Goal: Task Accomplishment & Management: Complete application form

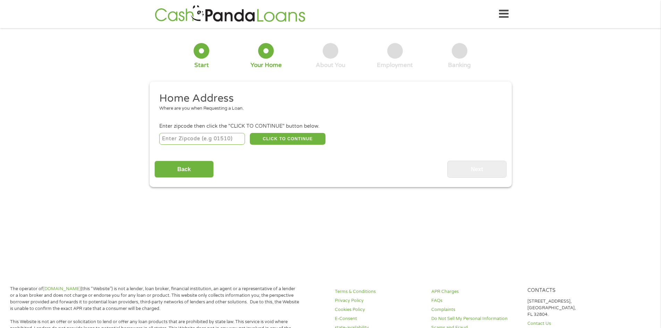
click at [179, 141] on input "number" at bounding box center [202, 139] width 86 height 12
type input "08401"
select select "[US_STATE]"
click at [289, 137] on button "CLICK TO CONTINUE" at bounding box center [288, 139] width 76 height 12
type input "08401"
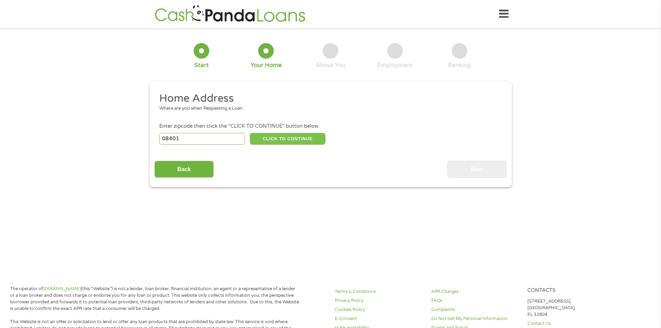
type input "[GEOGRAPHIC_DATA]"
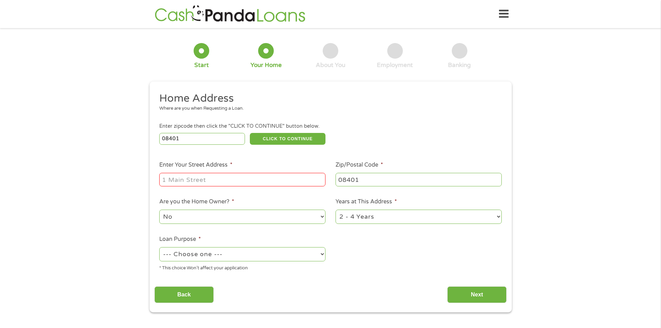
click at [168, 179] on input "Enter Your Street Address *" at bounding box center [242, 179] width 166 height 13
type input "[STREET_ADDRESS]"
click at [322, 255] on select "--- Choose one --- Pay Bills Debt Consolidation Home Improvement Major Purchase…" at bounding box center [242, 254] width 166 height 14
select select "shorttermcash"
click at [159, 247] on select "--- Choose one --- Pay Bills Debt Consolidation Home Improvement Major Purchase…" at bounding box center [242, 254] width 166 height 14
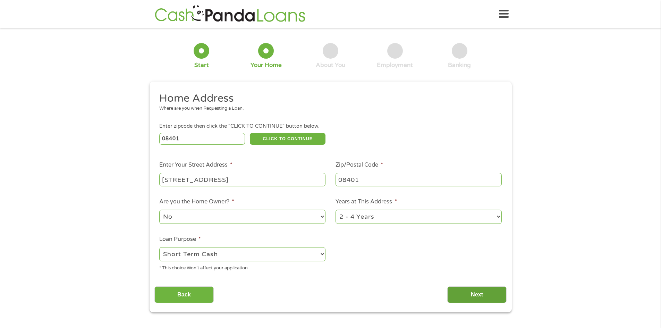
click at [473, 296] on input "Next" at bounding box center [476, 294] width 59 height 17
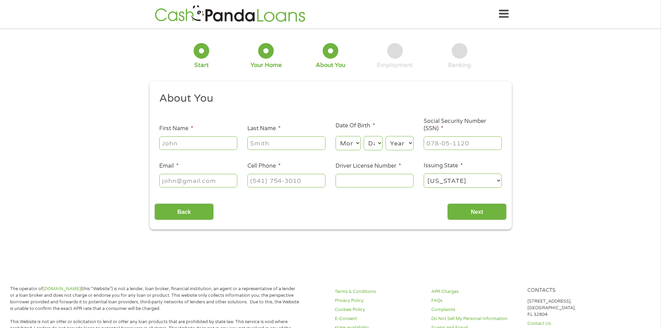
scroll to position [3, 3]
click at [167, 141] on input "First Name *" at bounding box center [198, 142] width 78 height 13
type input "Anelle"
type input "[PERSON_NAME]"
select select "6"
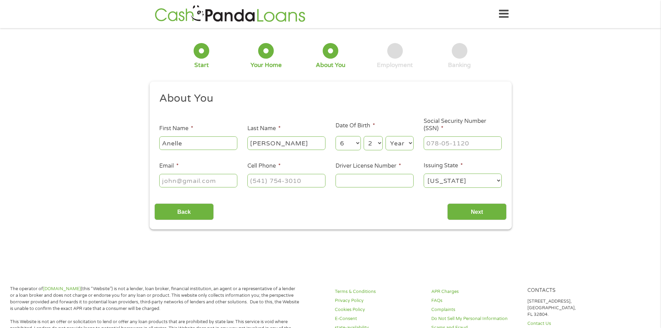
select select "20"
select select "1968"
type input "157-60-1071"
type input "[EMAIL_ADDRESS][DOMAIN_NAME]"
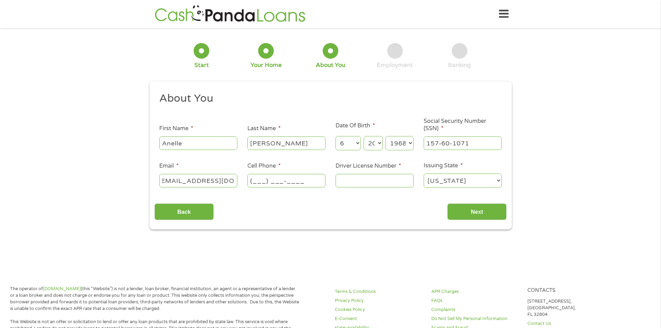
scroll to position [0, 0]
type input "[PHONE_NUMBER]"
type input "l"
type input "L96550606556682"
click at [477, 209] on input "Next" at bounding box center [476, 211] width 59 height 17
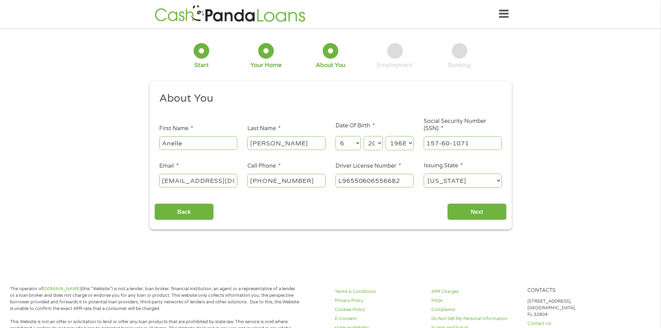
scroll to position [3, 3]
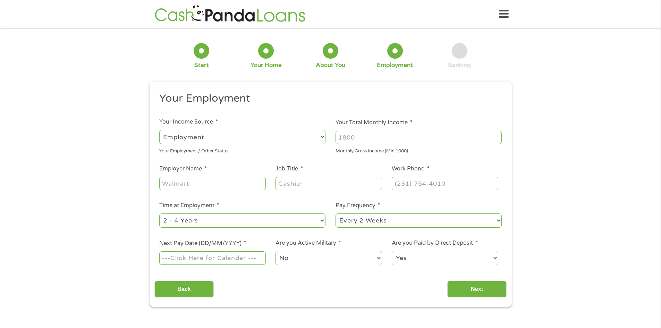
click at [344, 136] on input "Your Total Monthly Income *" at bounding box center [418, 137] width 166 height 13
type input "4272"
click at [204, 185] on input "Employer Name *" at bounding box center [212, 183] width 106 height 13
type input "[GEOGRAPHIC_DATA] and [GEOGRAPHIC_DATA]"
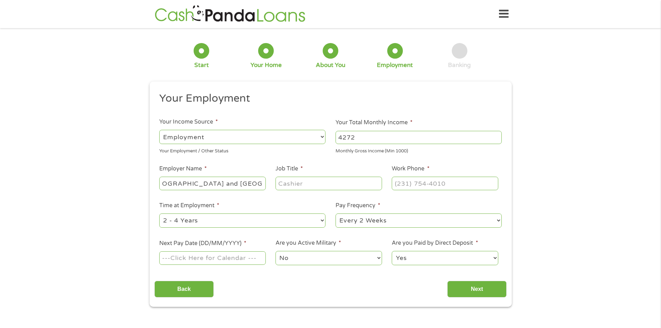
scroll to position [0, 0]
click at [287, 181] on input "Job Title *" at bounding box center [328, 183] width 106 height 13
type input "inventory control specialist"
type input "[PHONE_NUMBER]"
click at [312, 221] on select "--- Choose one --- 1 Year or less 1 - 2 Years 2 - 4 Years Over 4 Years" at bounding box center [242, 220] width 166 height 14
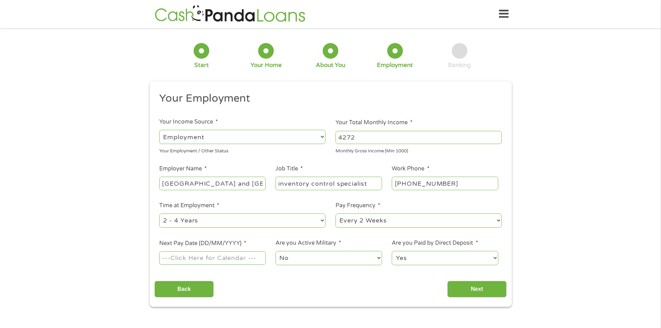
select select "60months"
click at [159, 213] on select "--- Choose one --- 1 Year or less 1 - 2 Years 2 - 4 Years Over 4 Years" at bounding box center [242, 220] width 166 height 14
click at [177, 259] on input "Next Pay Date (DD/MM/YYYY) *" at bounding box center [212, 257] width 106 height 13
type input "[DATE]"
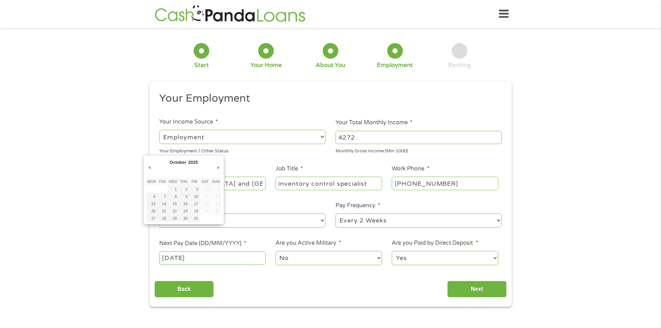
drag, startPoint x: 196, startPoint y: 188, endPoint x: 202, endPoint y: 191, distance: 6.5
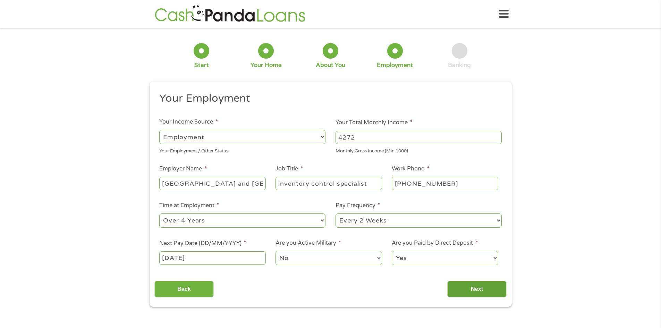
click at [479, 290] on input "Next" at bounding box center [476, 289] width 59 height 17
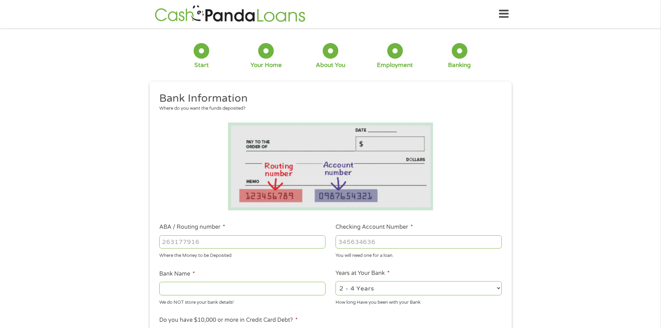
click at [191, 237] on input "ABA / Routing number *" at bounding box center [242, 241] width 166 height 13
type input "031207607"
type input "PNC BANK [US_STATE]"
type input "031207607"
click at [346, 245] on input "Checking Account Number *" at bounding box center [418, 241] width 166 height 13
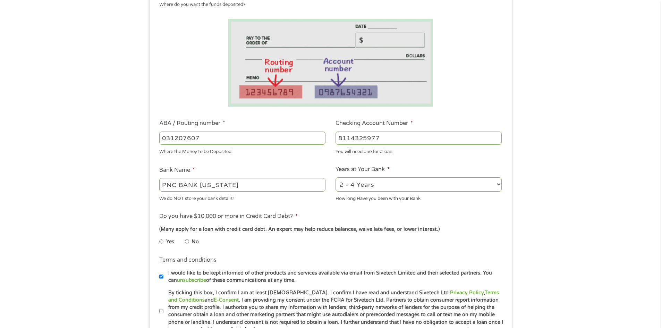
scroll to position [104, 0]
type input "8114325977"
click at [494, 185] on select "2 - 4 Years 6 - 12 Months 1 - 2 Years Over 4 Years" at bounding box center [418, 184] width 166 height 14
select select "60months"
click at [335, 177] on select "2 - 4 Years 6 - 12 Months 1 - 2 Years Over 4 Years" at bounding box center [418, 184] width 166 height 14
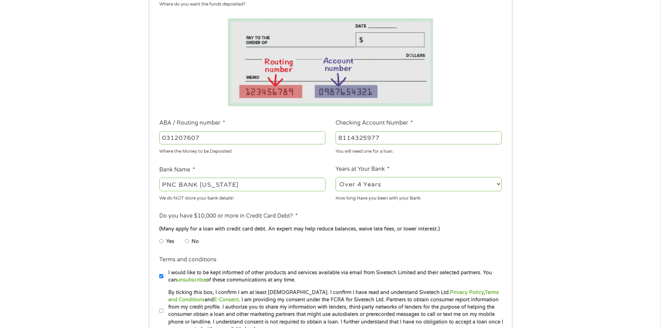
click at [187, 242] on input "No" at bounding box center [187, 241] width 4 height 11
radio input "true"
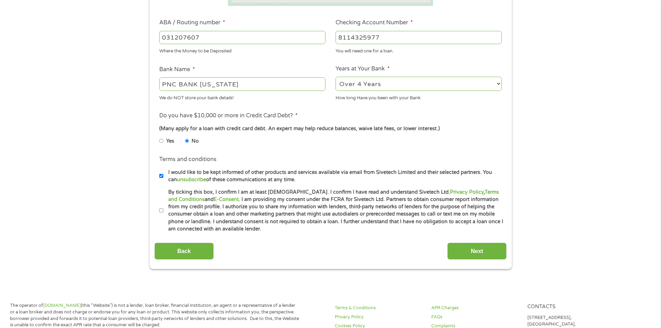
scroll to position [208, 0]
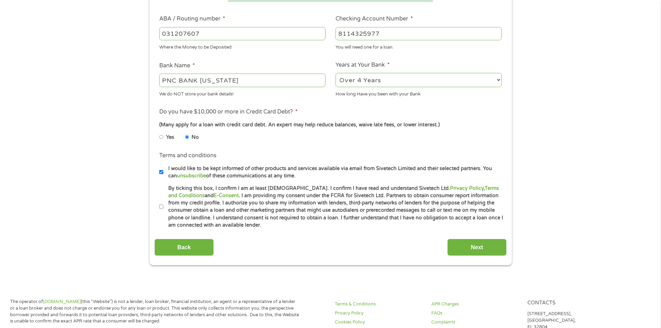
click at [162, 206] on input "By ticking this box, I confirm I am at least [DEMOGRAPHIC_DATA]. I confirm I ha…" at bounding box center [161, 206] width 4 height 11
checkbox input "true"
click at [480, 245] on input "Next" at bounding box center [476, 247] width 59 height 17
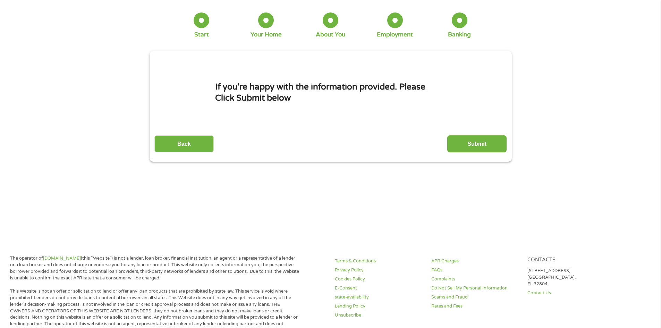
scroll to position [0, 0]
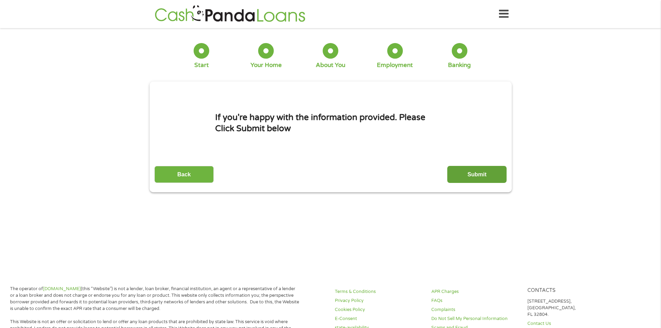
click at [479, 171] on input "Submit" at bounding box center [476, 174] width 59 height 17
